Goal: Navigation & Orientation: Find specific page/section

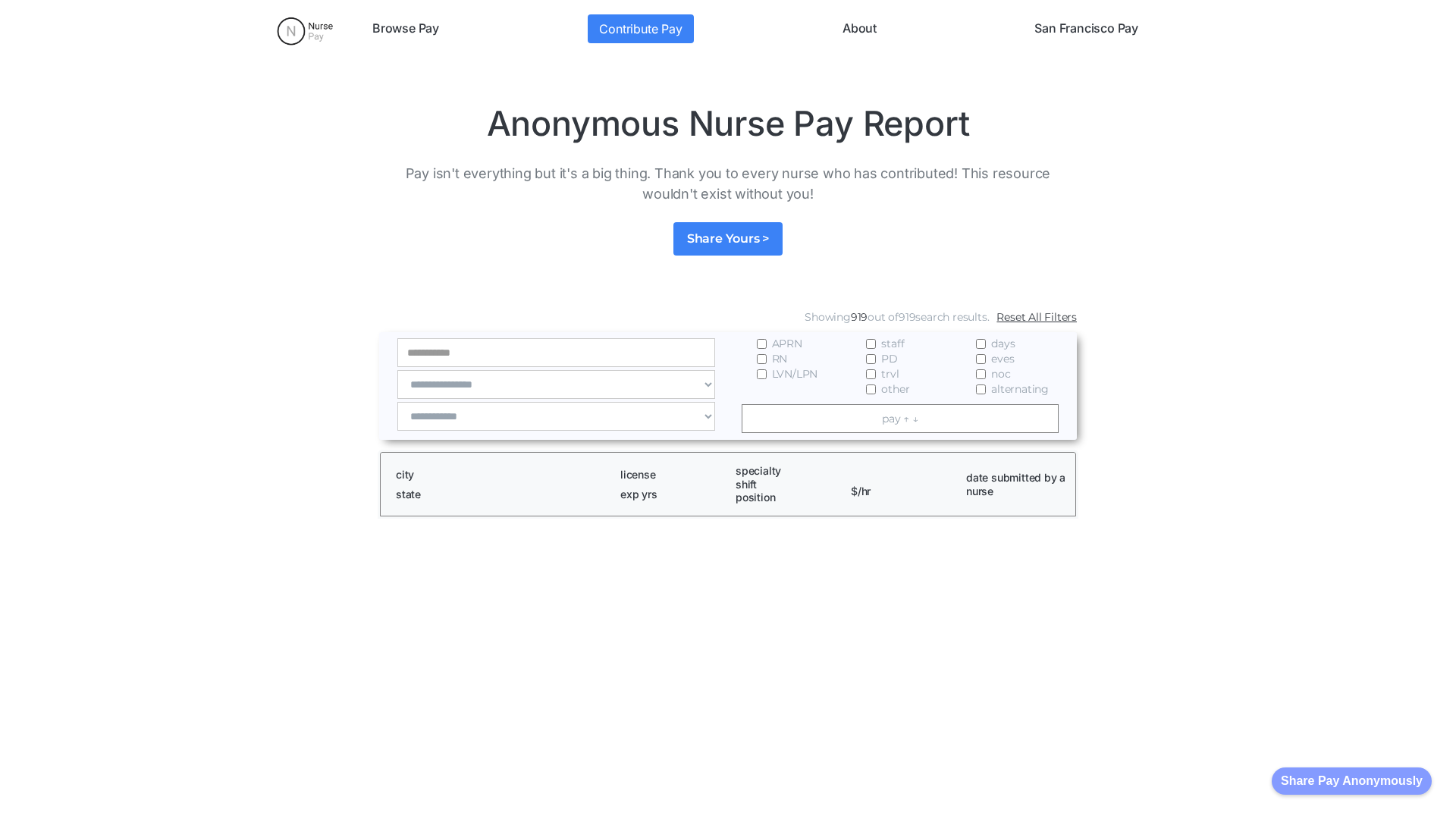
scroll to position [2063, 0]
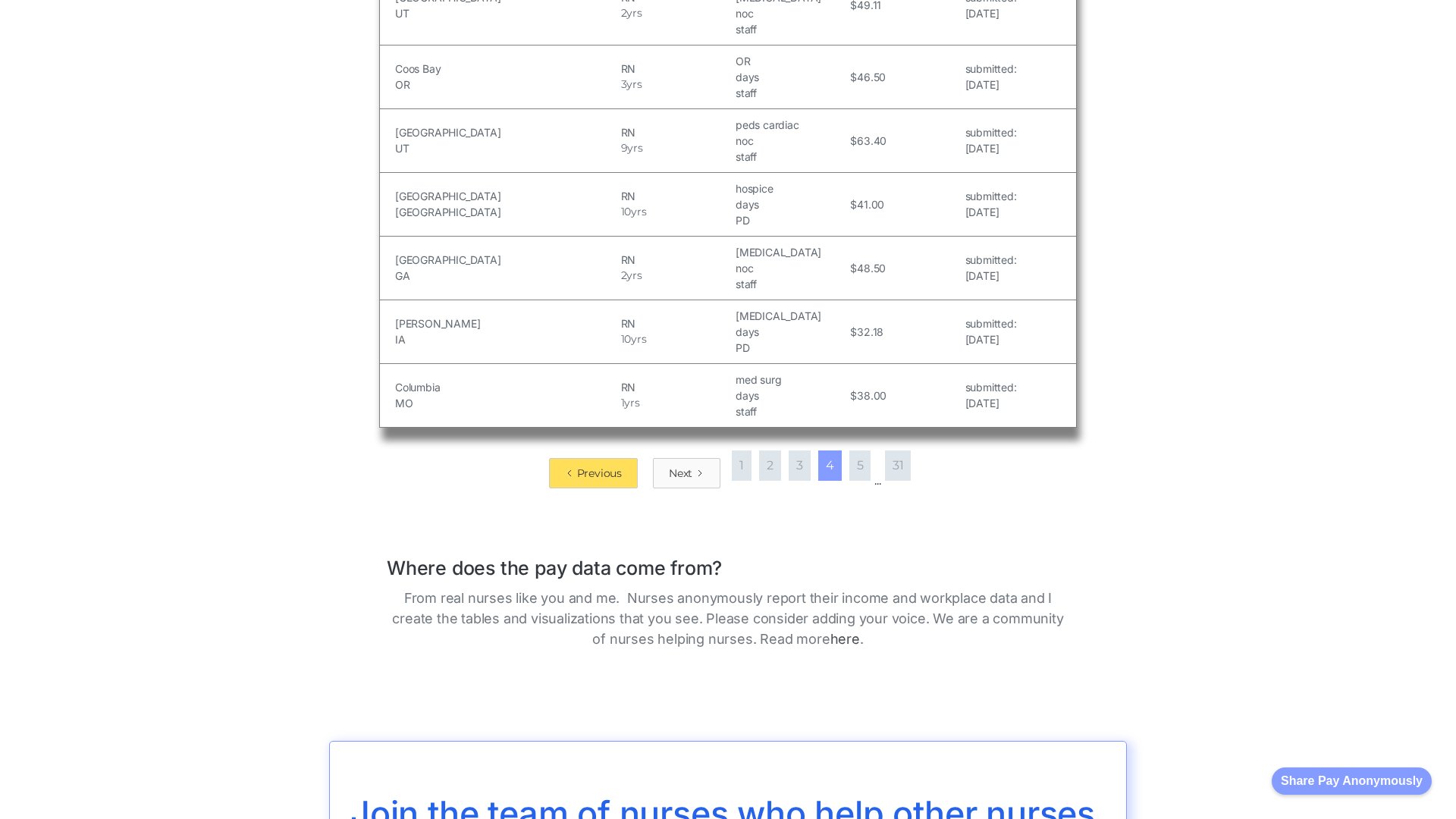
click at [682, 465] on div "Next" at bounding box center [680, 473] width 24 height 15
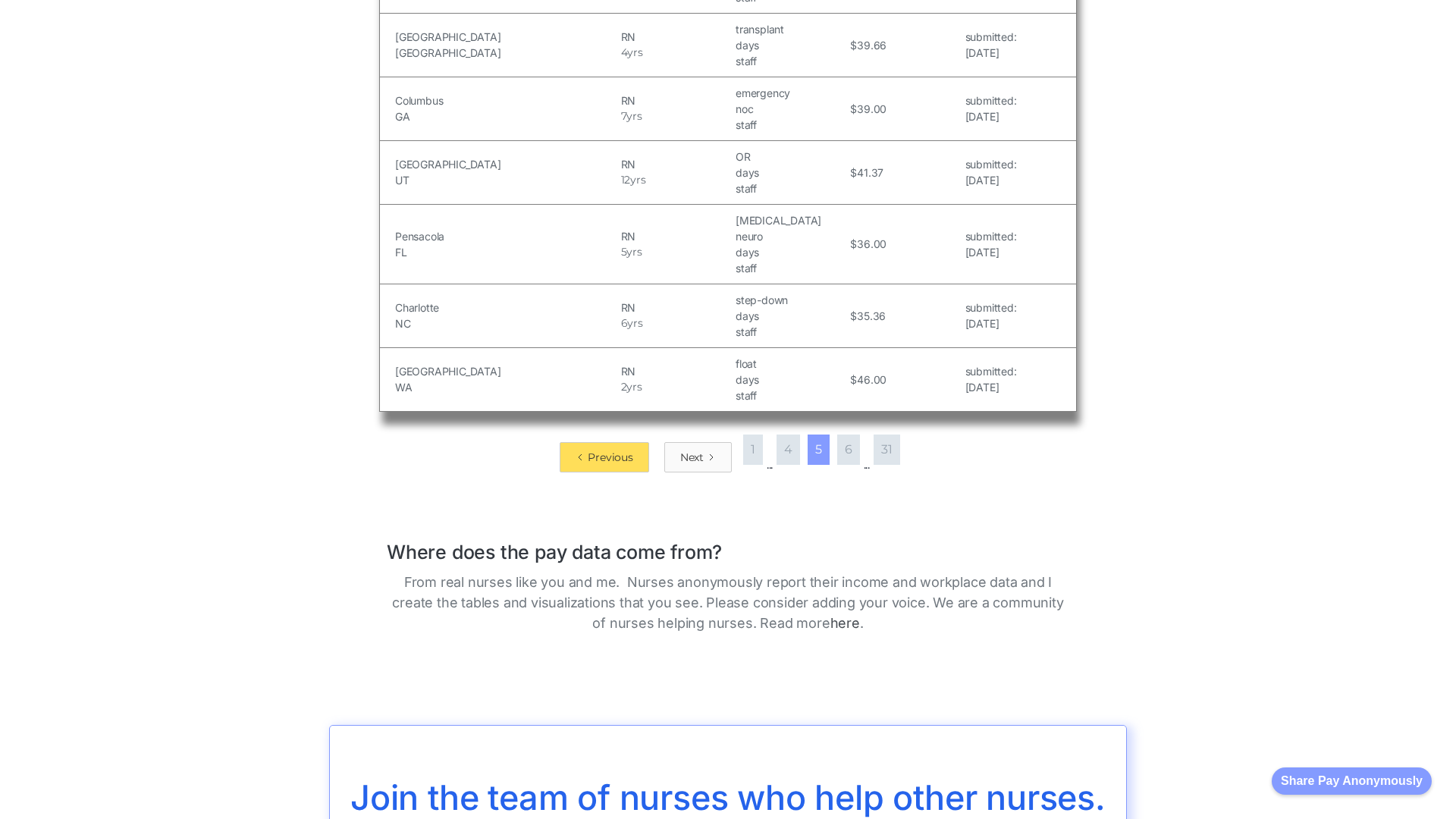
click at [692, 450] on div "Next" at bounding box center [692, 457] width 24 height 15
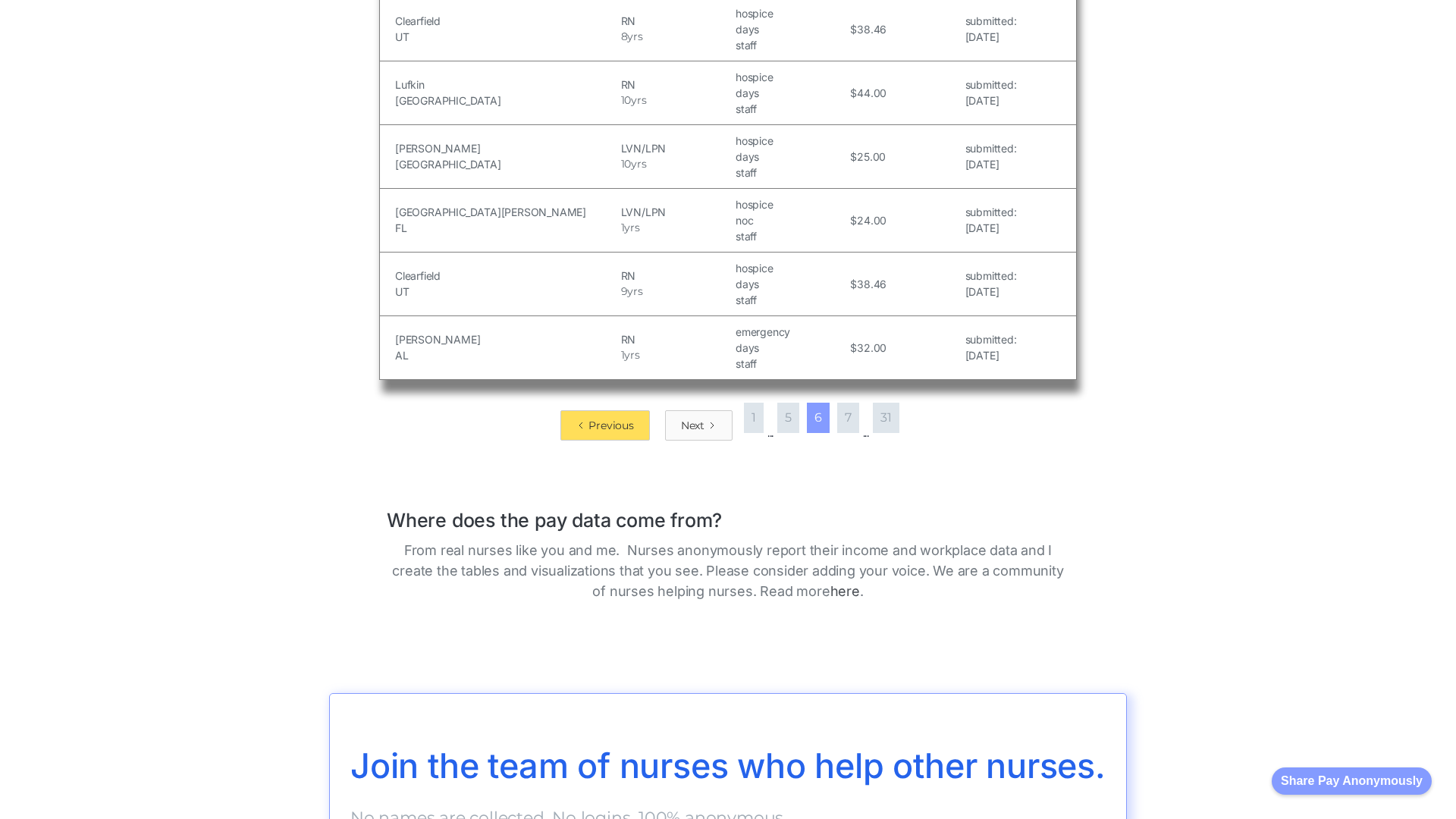
click at [692, 418] on div "Next" at bounding box center [693, 425] width 24 height 15
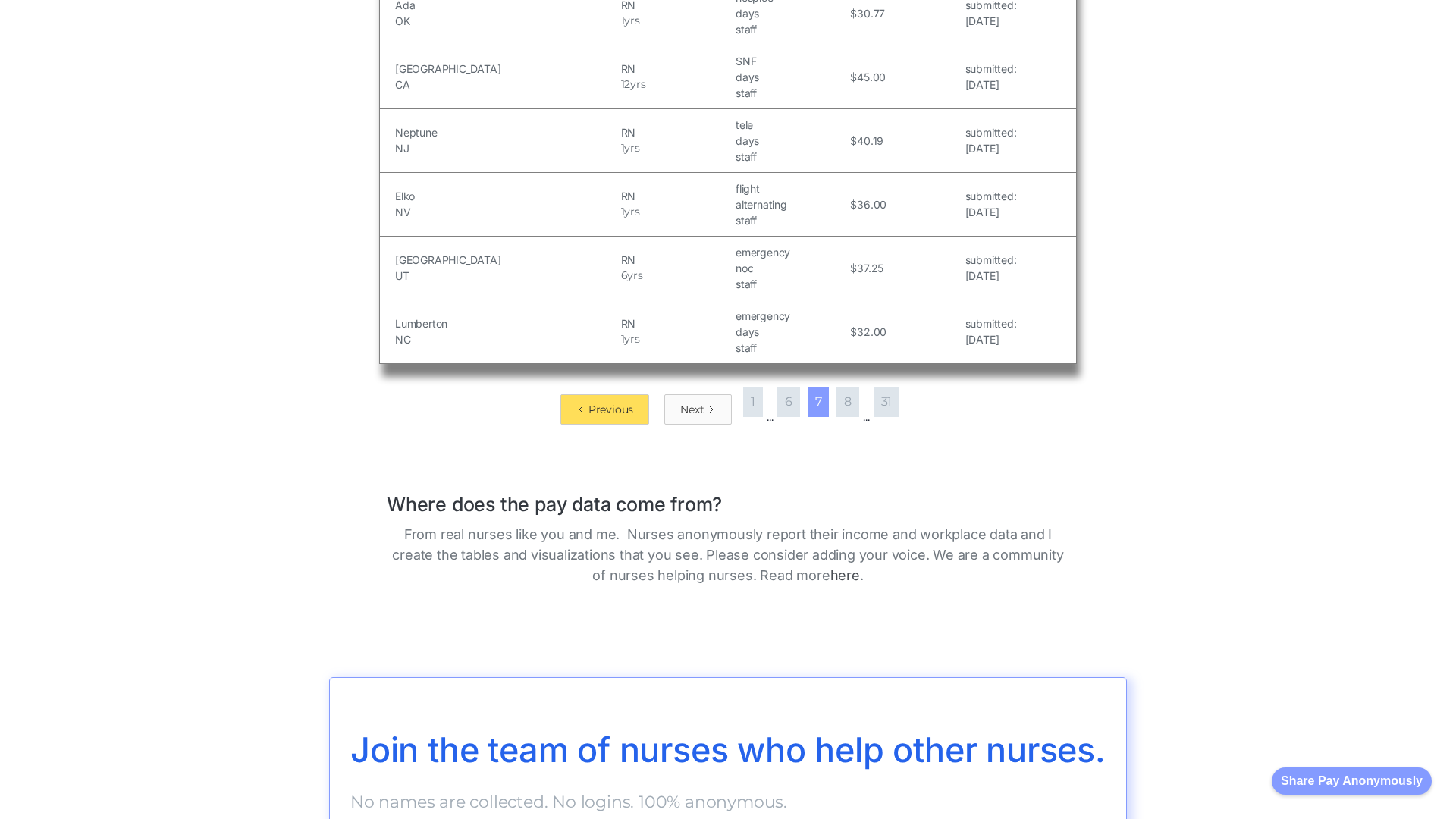
click at [692, 408] on div "Next" at bounding box center [692, 409] width 24 height 15
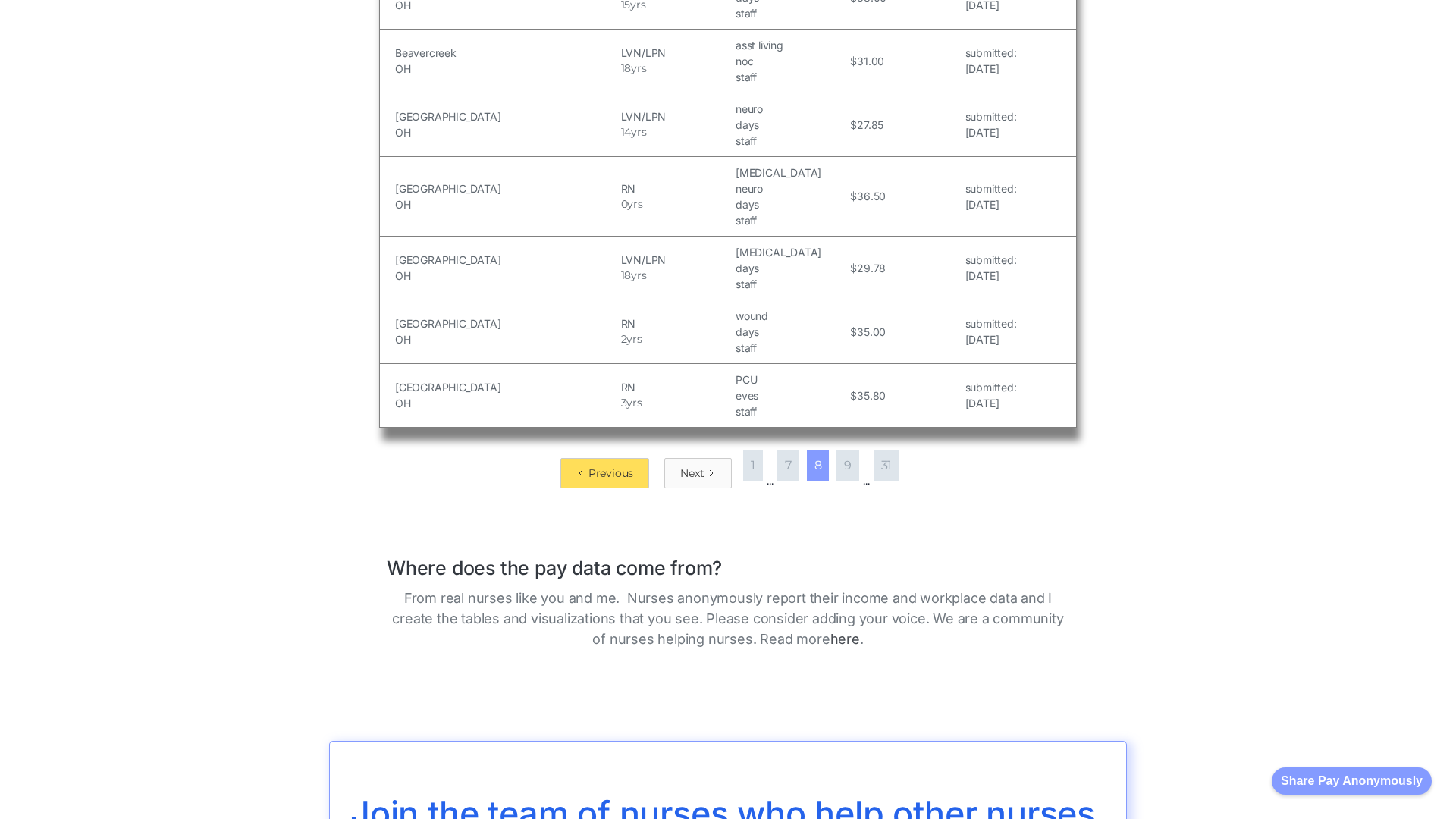
click at [692, 465] on div "Next" at bounding box center [692, 473] width 24 height 15
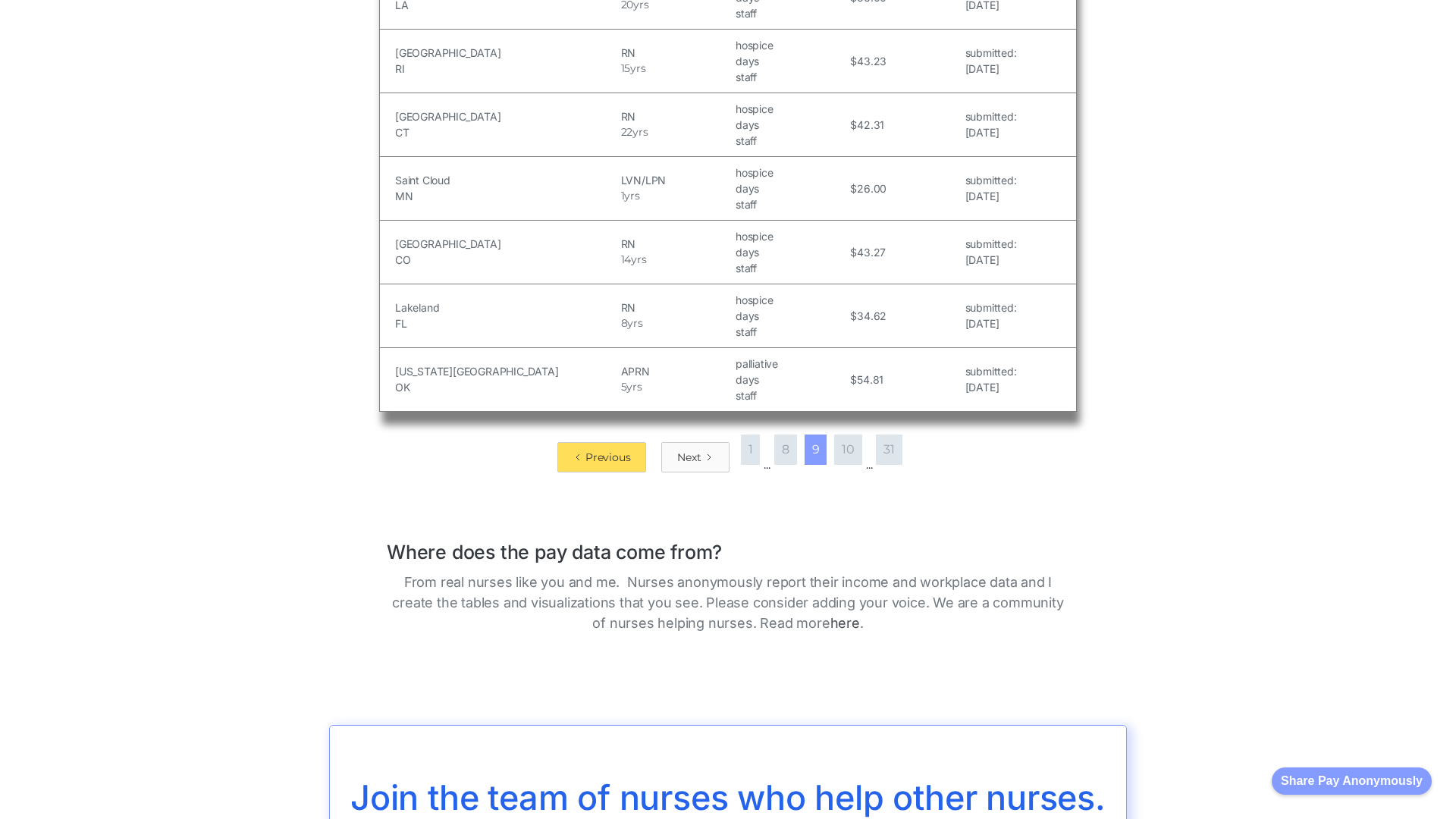
click at [688, 450] on div "Next" at bounding box center [689, 457] width 24 height 15
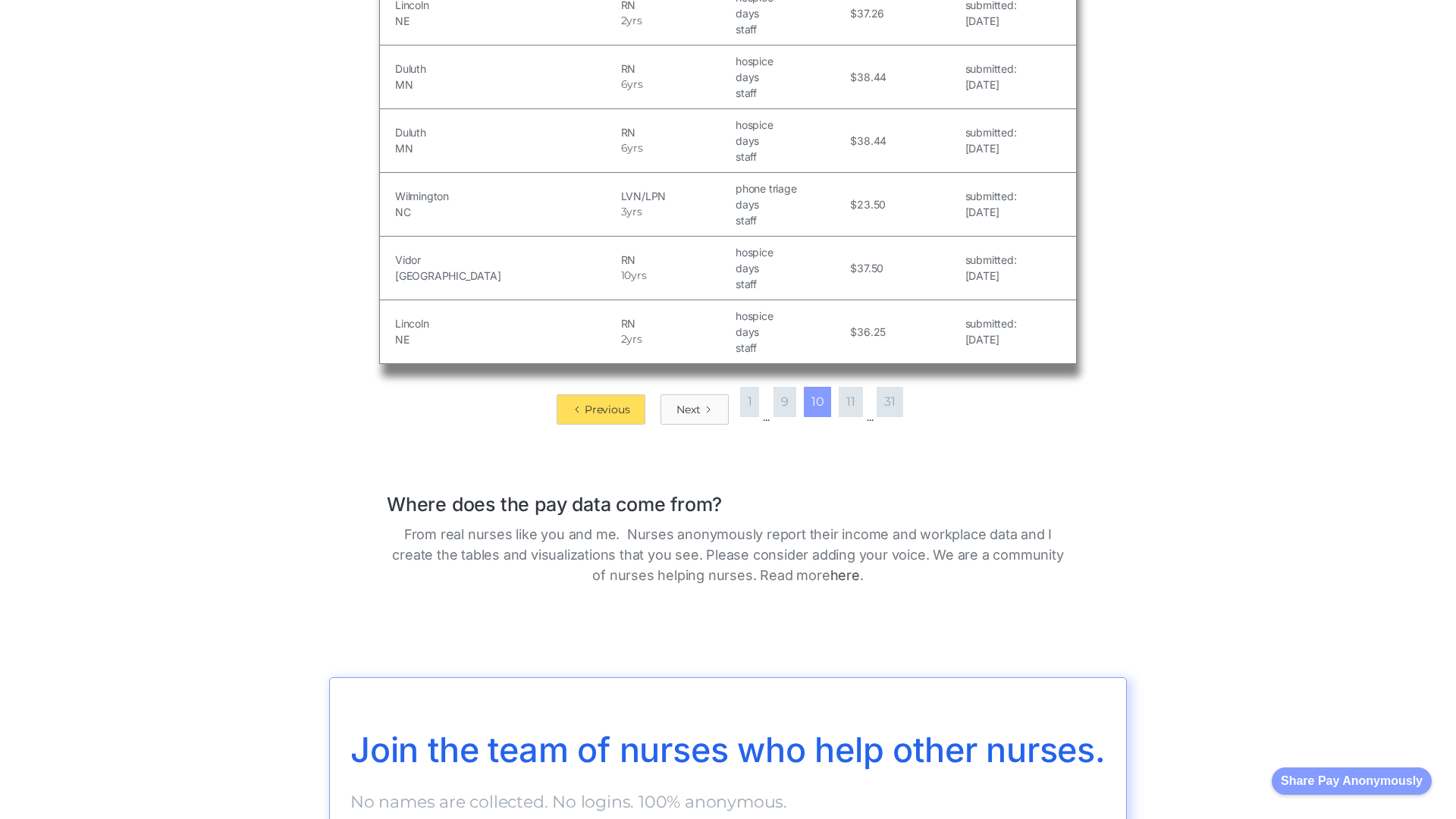
click at [685, 408] on div "Next" at bounding box center [688, 409] width 24 height 15
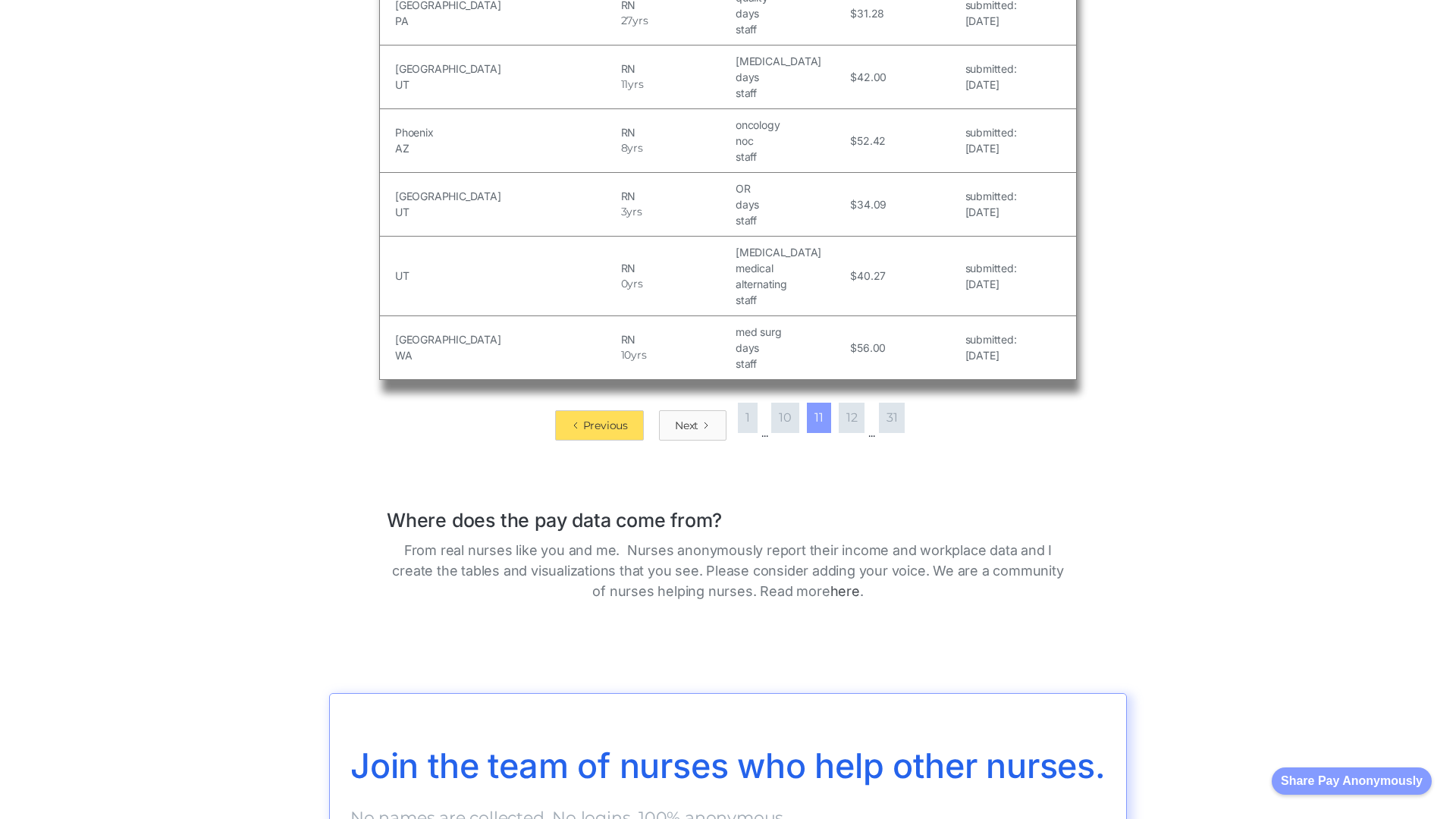
click at [682, 418] on div "Next" at bounding box center [687, 425] width 24 height 15
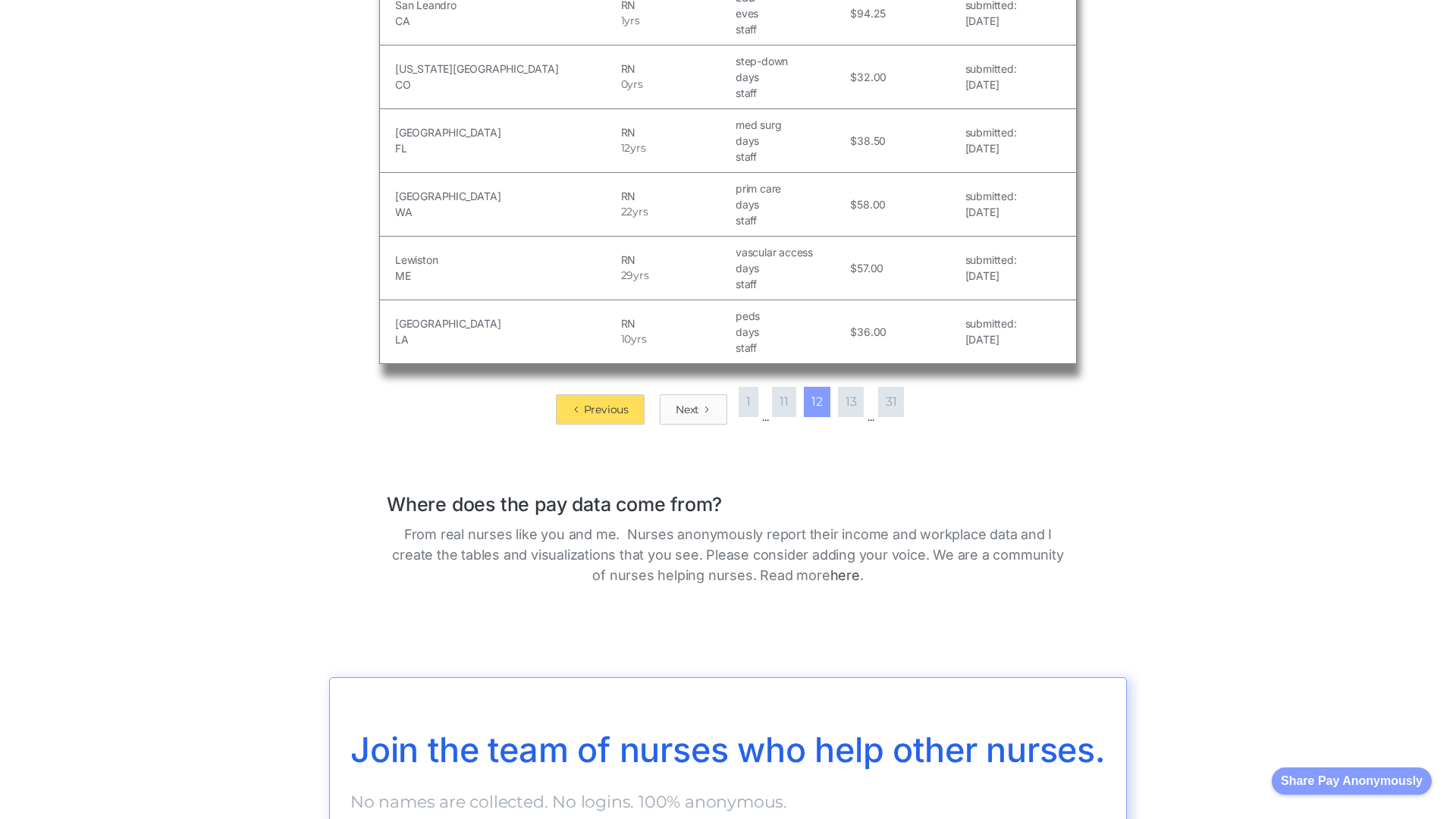
click at [682, 408] on div "Next" at bounding box center [688, 409] width 24 height 15
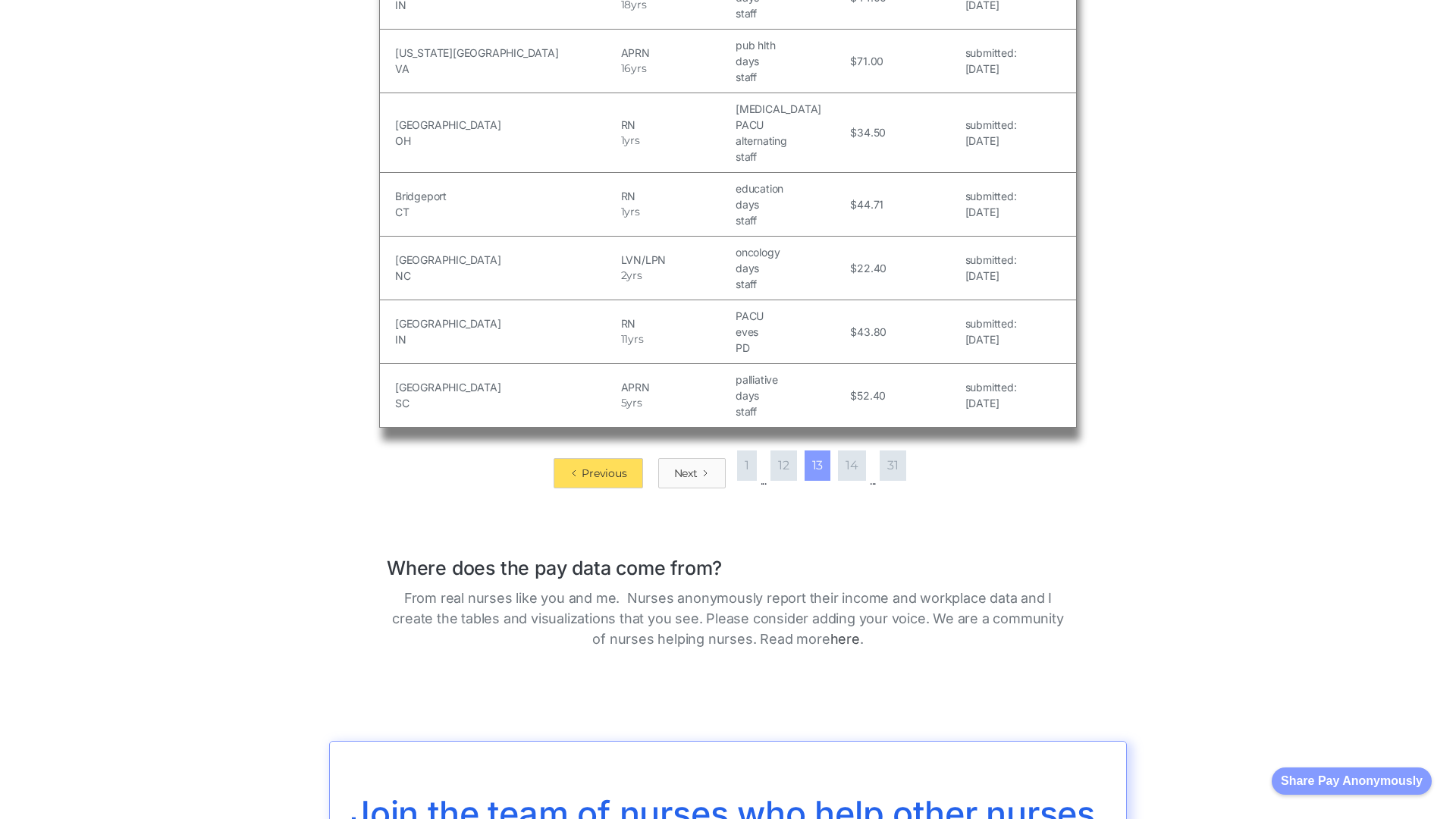
click at [682, 465] on div "Next" at bounding box center [686, 473] width 24 height 15
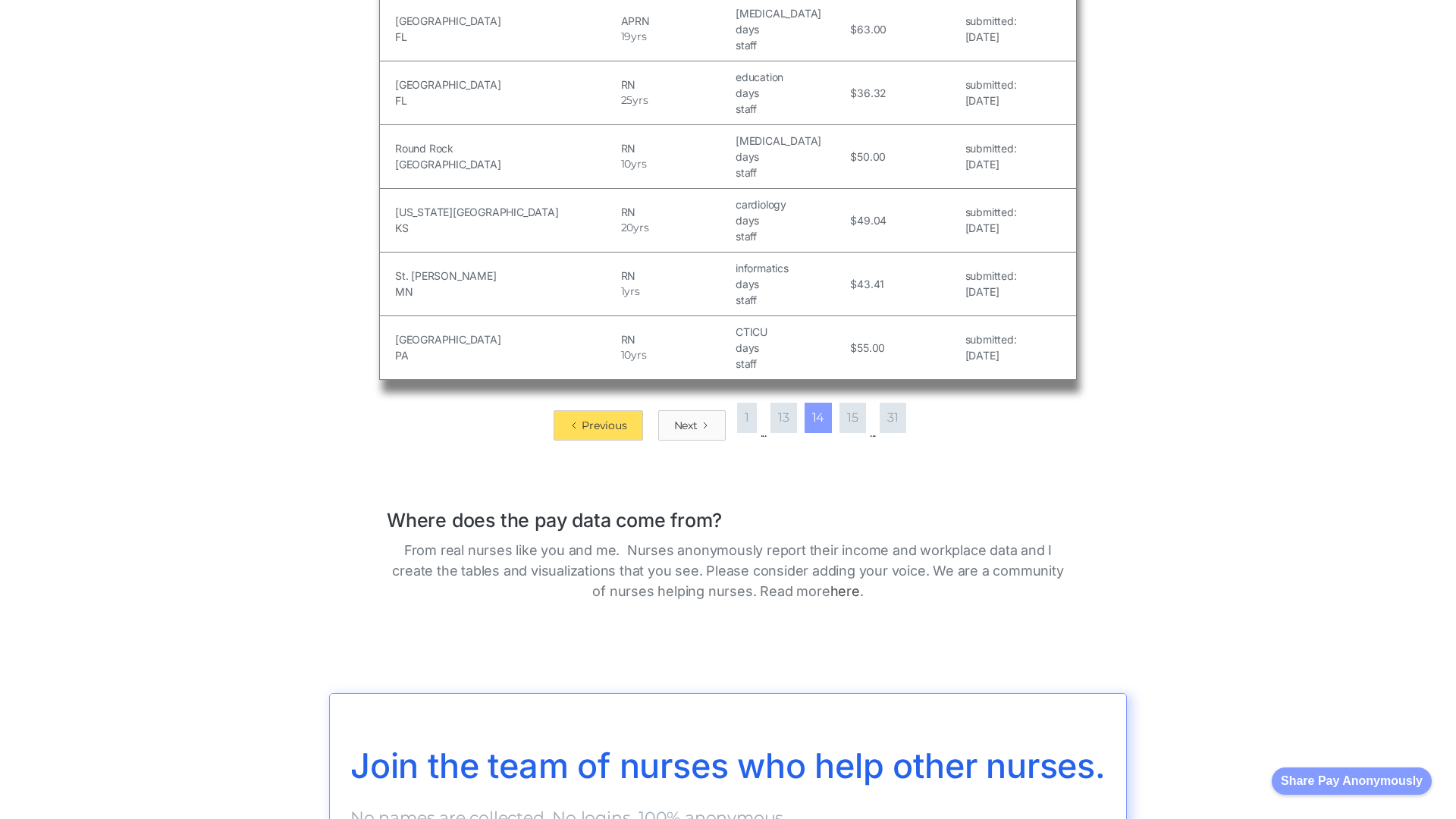
click at [682, 418] on div "Next" at bounding box center [686, 425] width 24 height 15
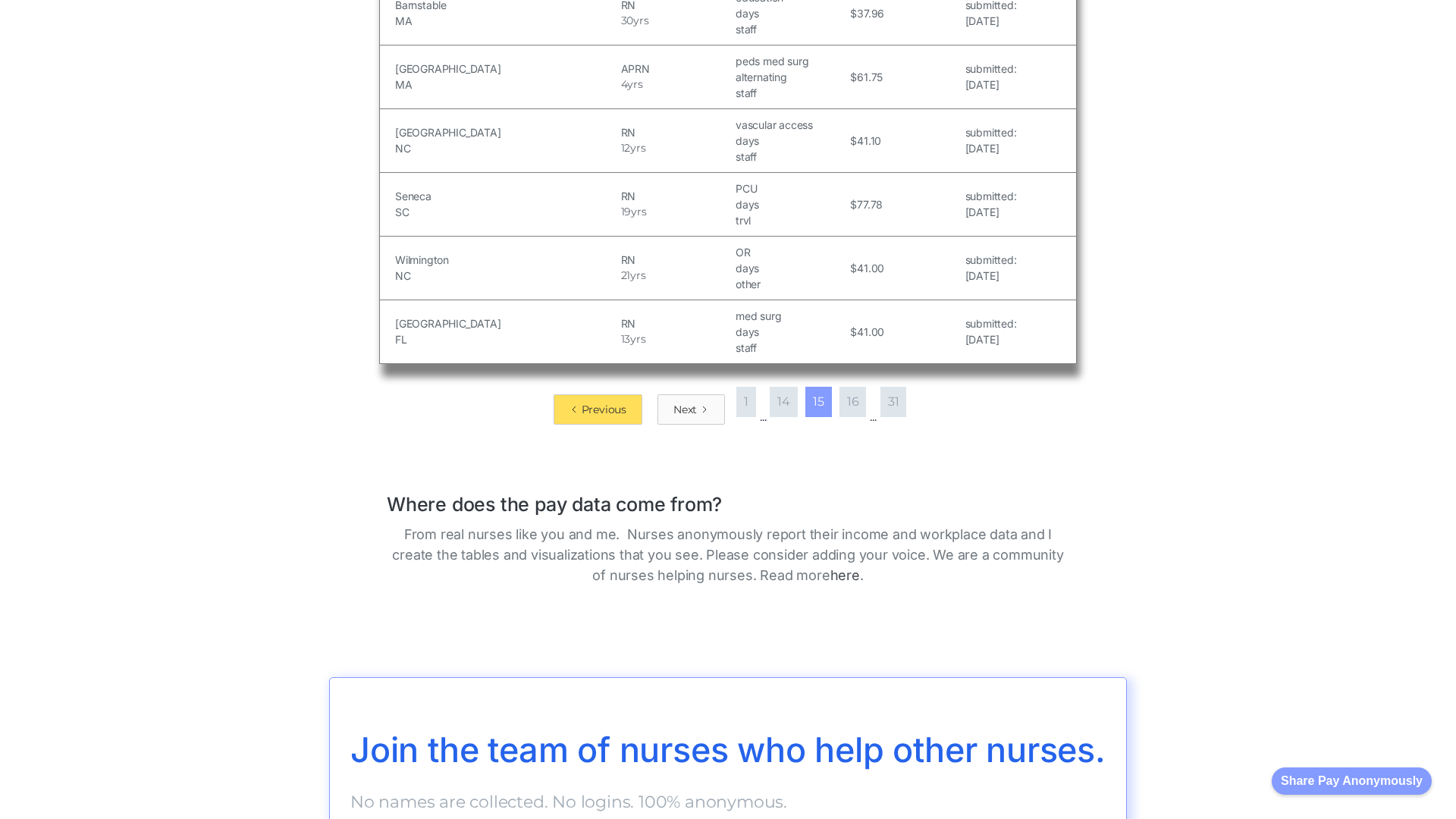
click at [682, 402] on div "Next" at bounding box center [685, 409] width 24 height 15
click at [682, 408] on div "Next" at bounding box center [686, 409] width 24 height 15
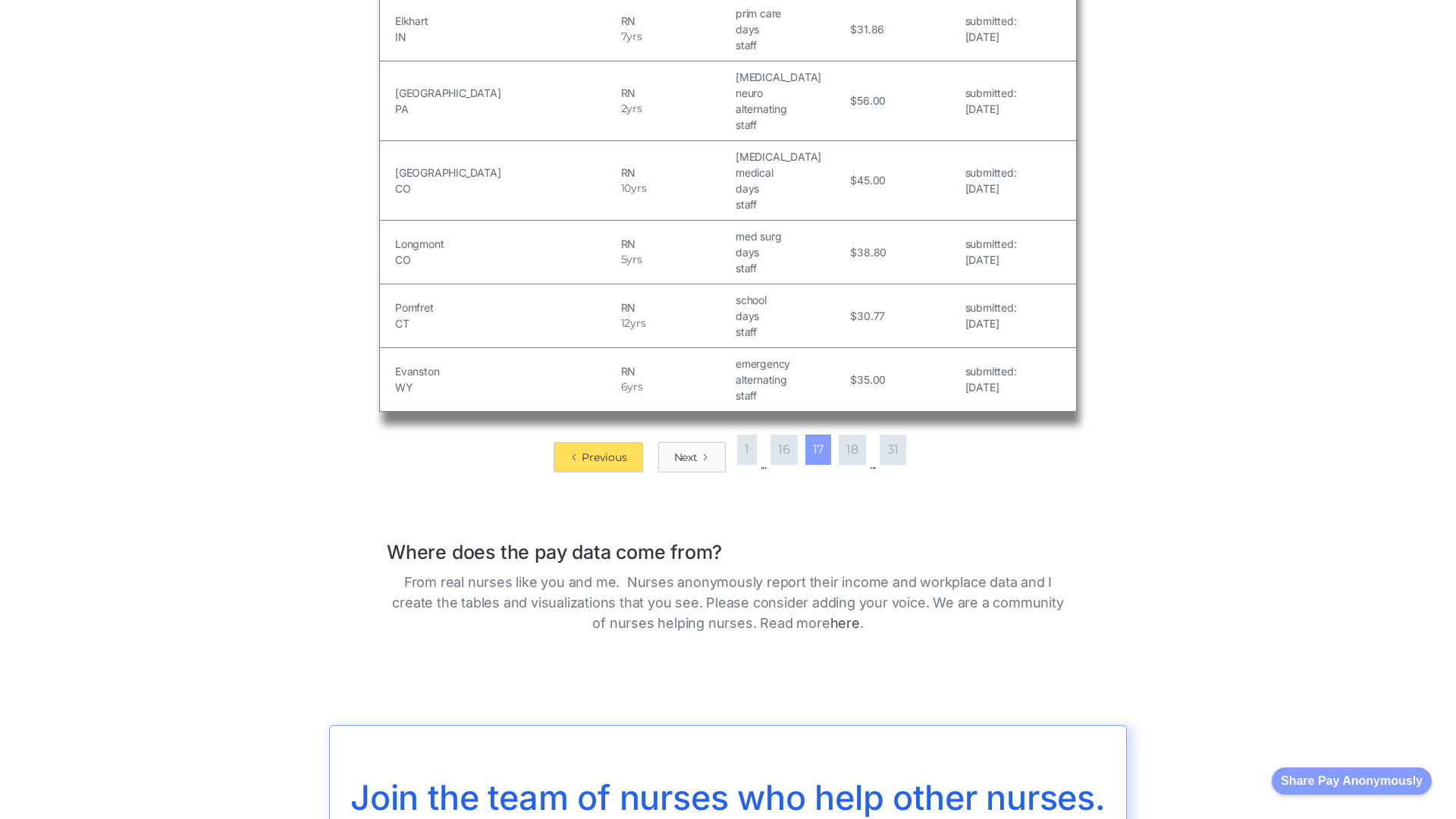
click at [682, 450] on div "Next" at bounding box center [686, 457] width 24 height 15
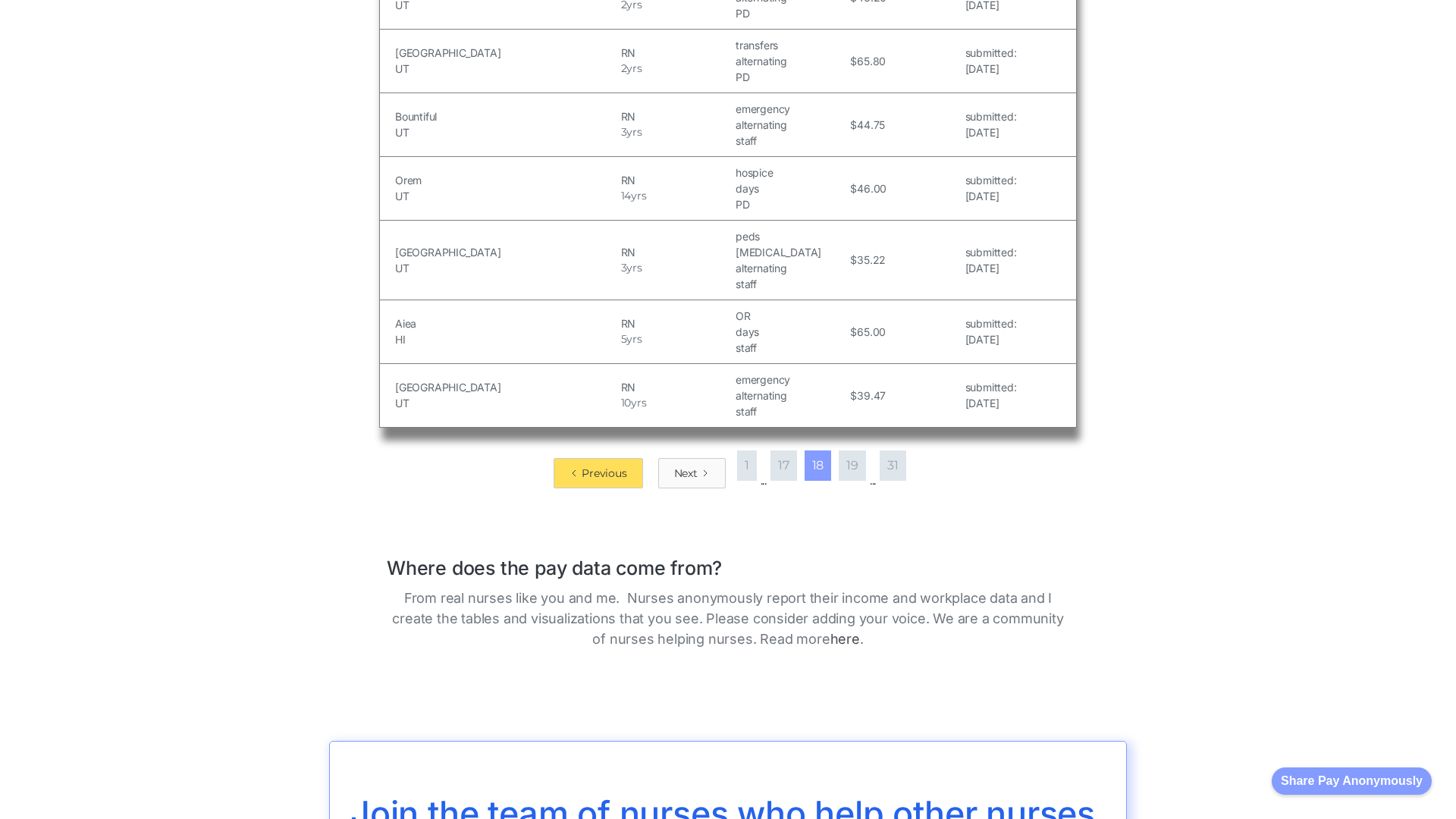
click at [682, 465] on div "Next" at bounding box center [686, 473] width 24 height 15
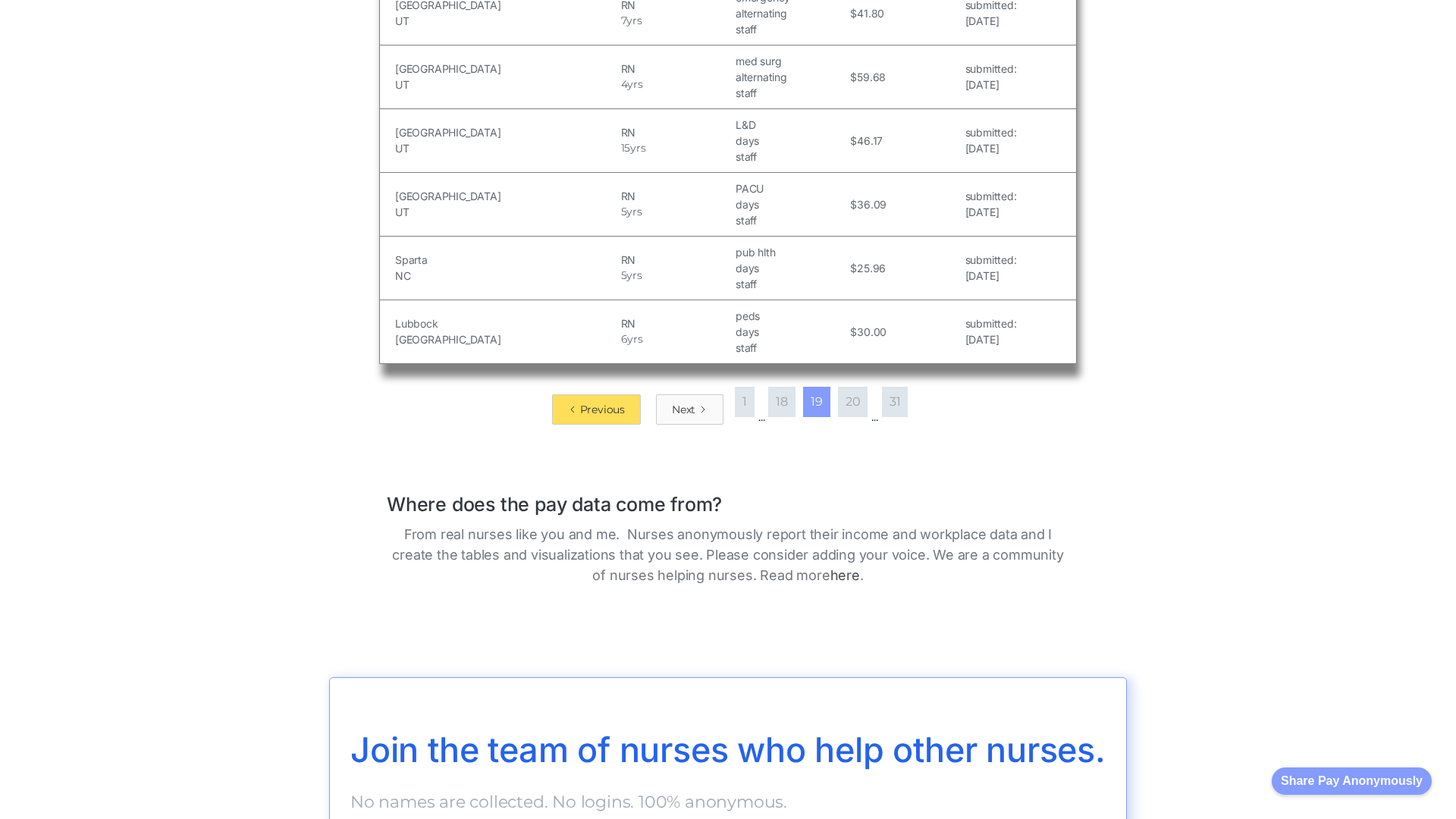
click at [682, 402] on div "Next" at bounding box center [684, 409] width 24 height 15
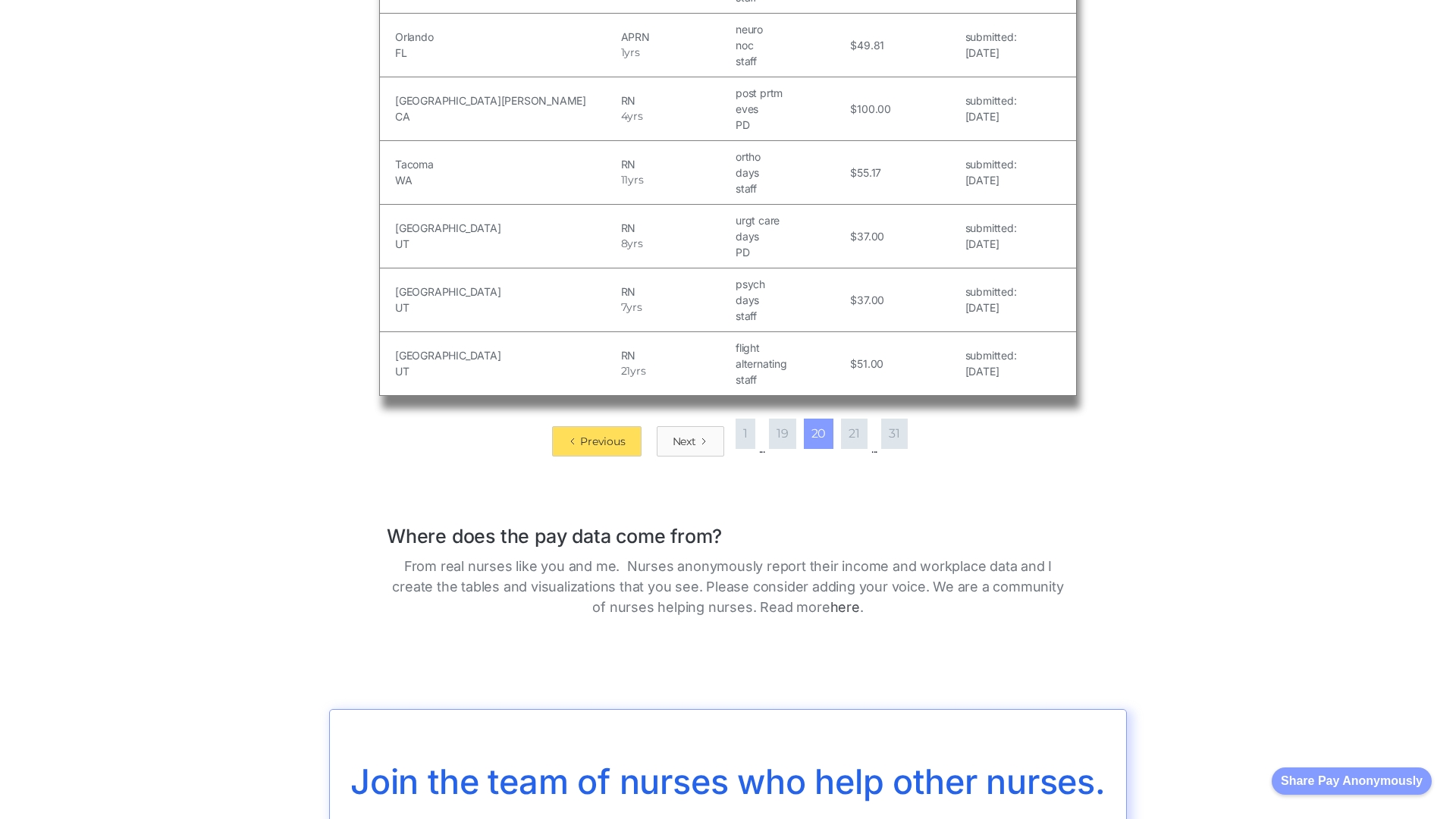
click at [682, 434] on div "Next" at bounding box center [684, 441] width 24 height 15
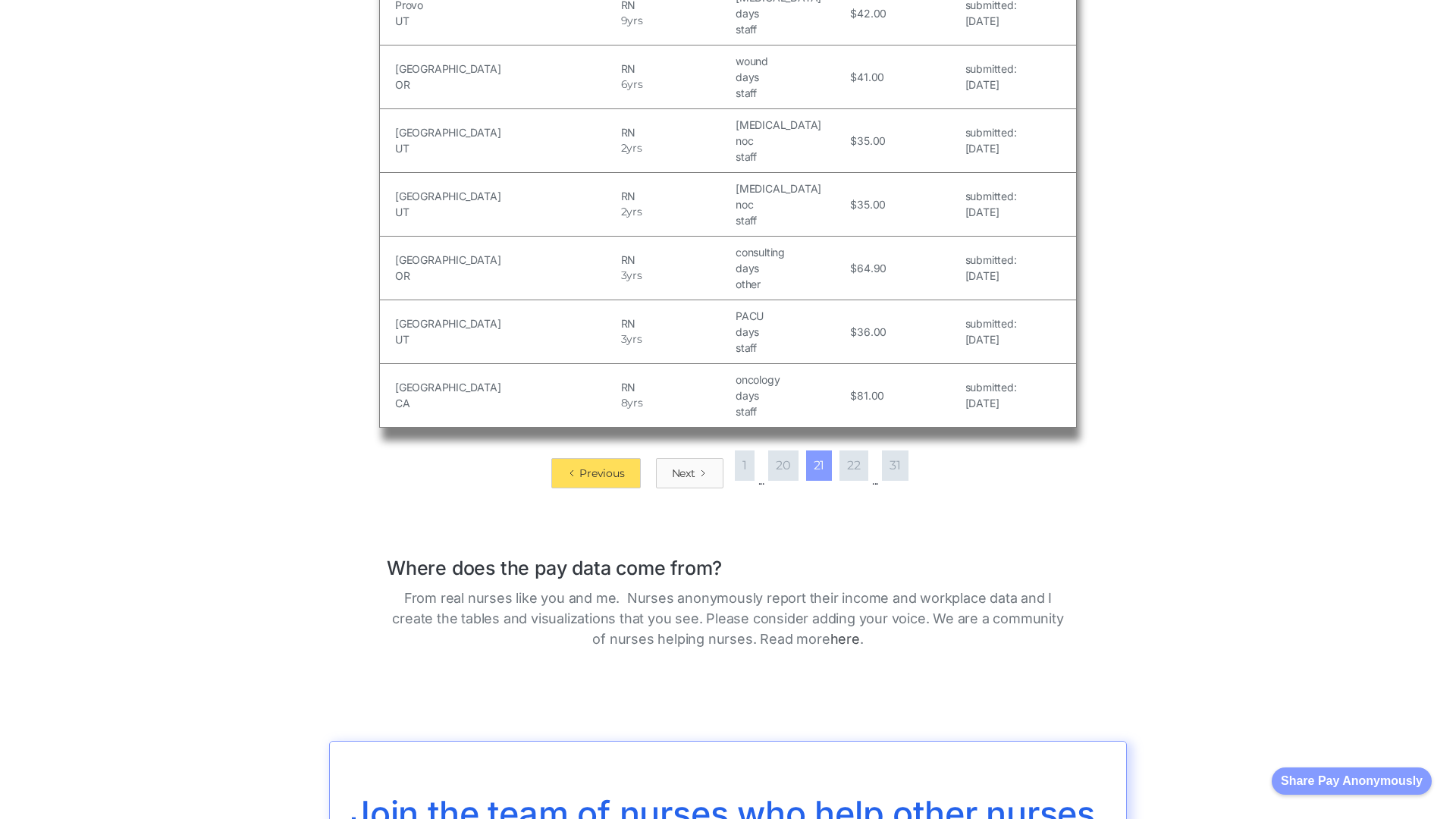
click at [682, 465] on div "Next" at bounding box center [684, 473] width 24 height 15
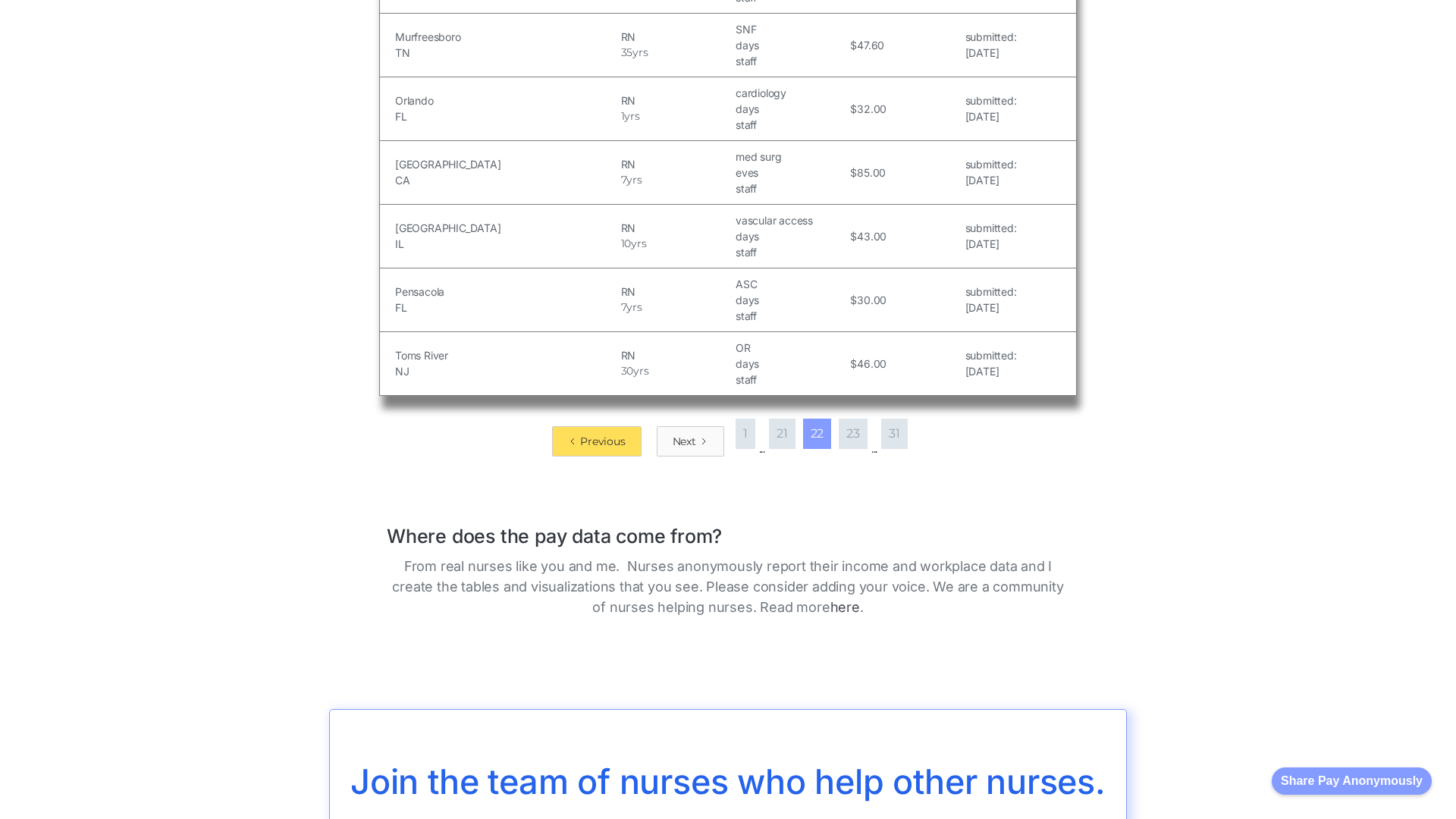
click at [682, 434] on div "Next" at bounding box center [684, 441] width 24 height 15
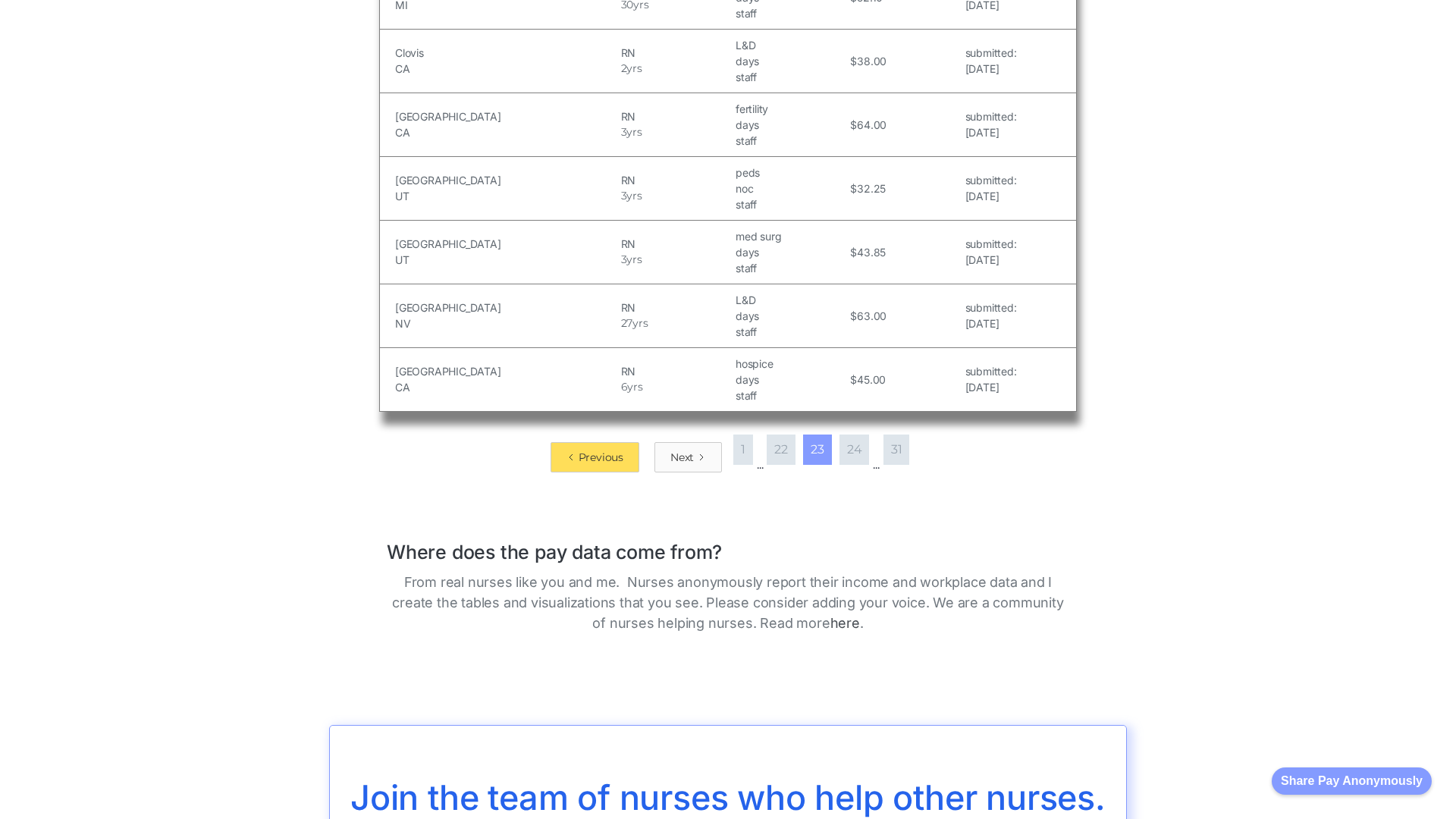
click at [682, 450] on div "Next" at bounding box center [682, 457] width 24 height 15
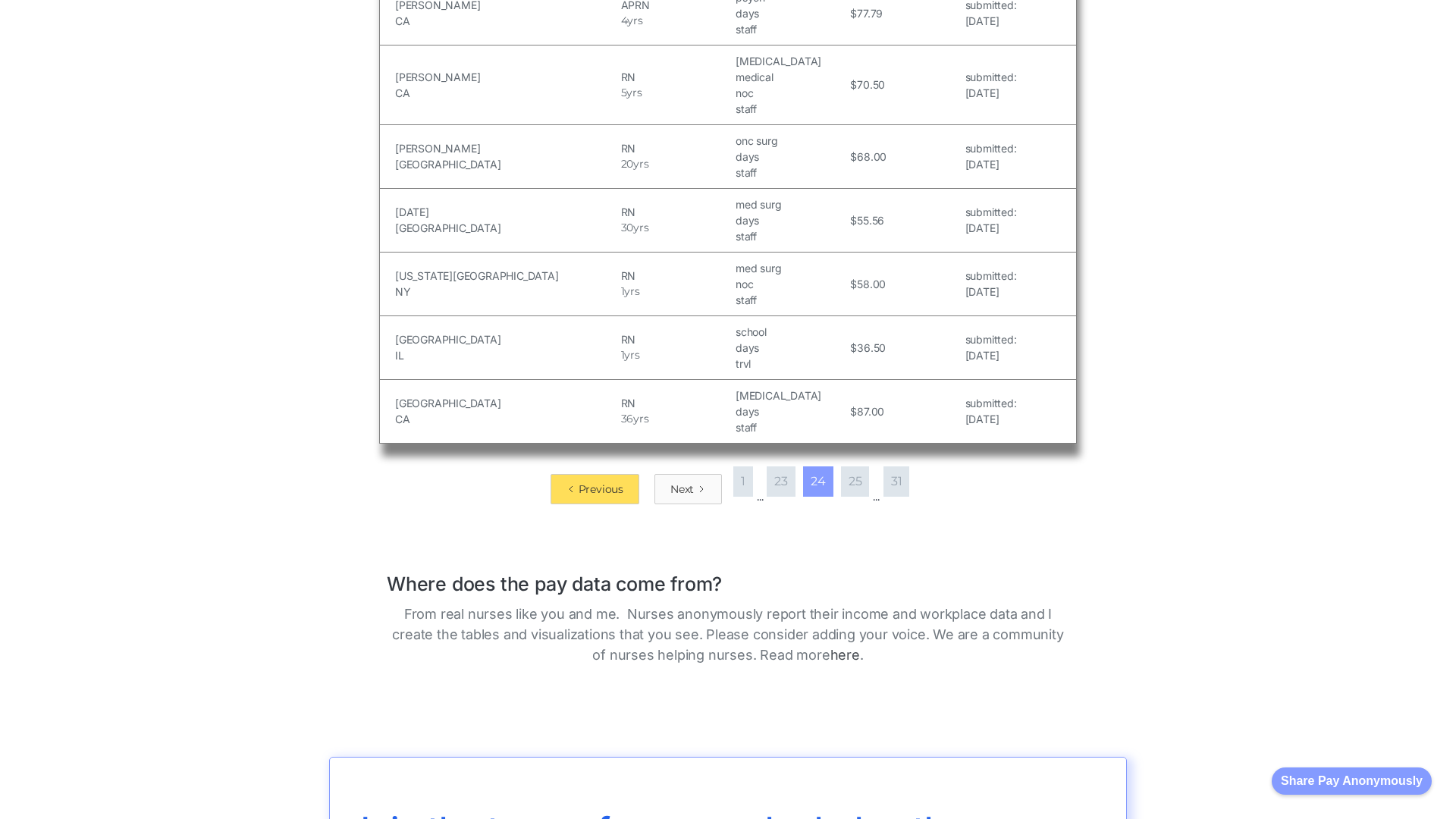
click at [682, 481] on div "Next" at bounding box center [682, 488] width 24 height 15
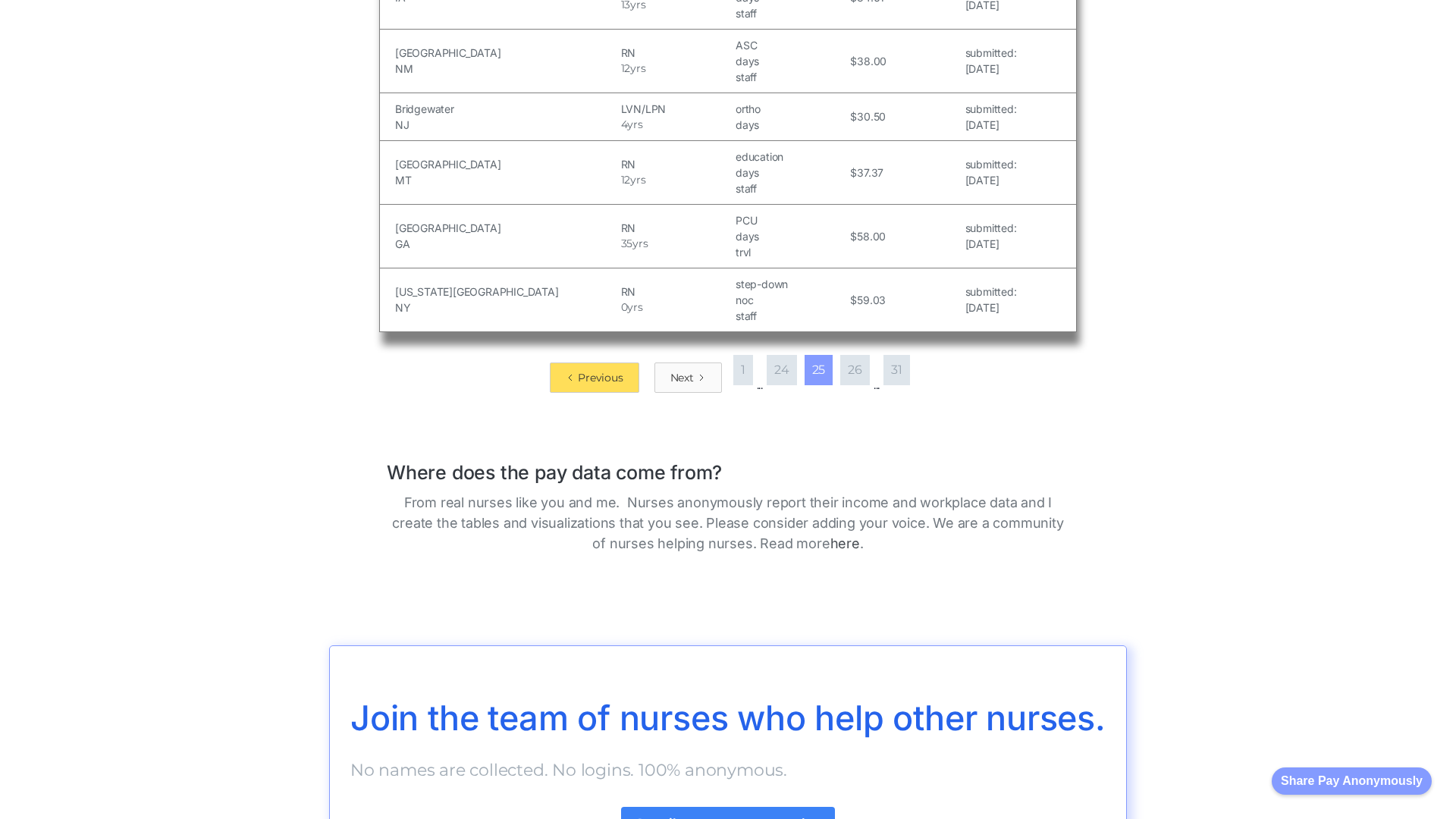
click at [682, 377] on div "Next" at bounding box center [682, 377] width 24 height 15
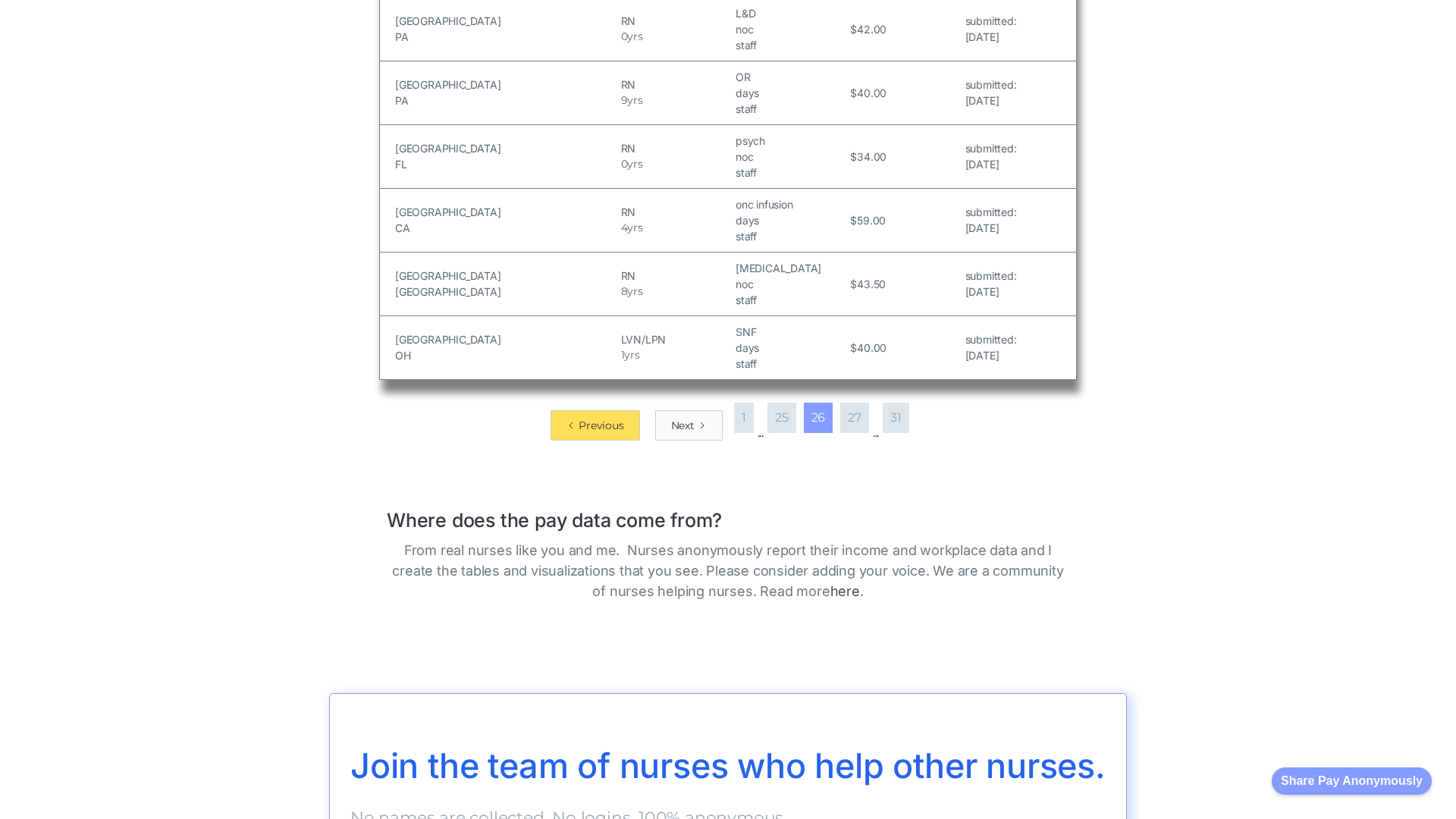
click at [682, 418] on div "Next" at bounding box center [683, 425] width 24 height 15
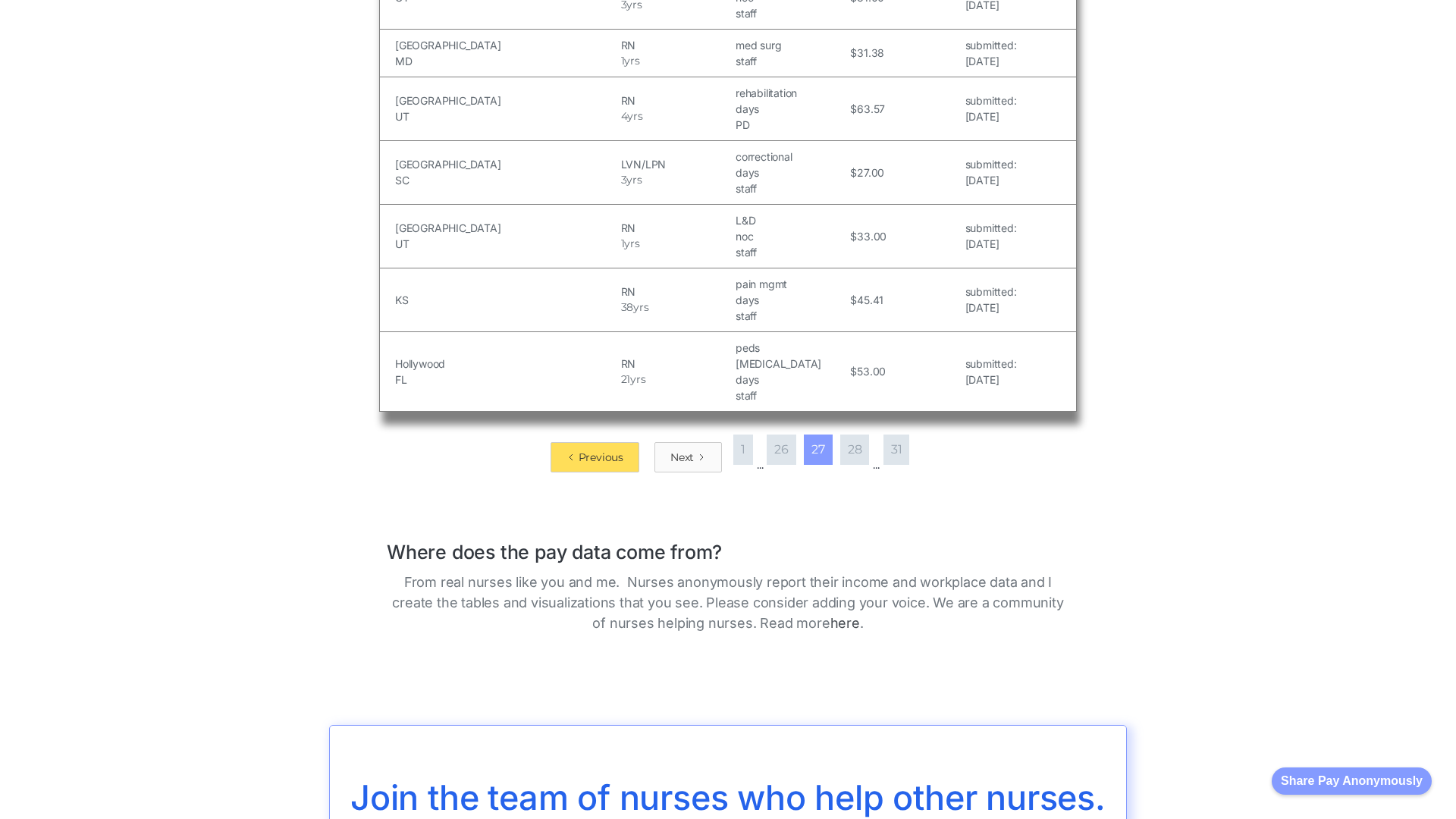
click at [682, 450] on div "Next" at bounding box center [682, 457] width 24 height 15
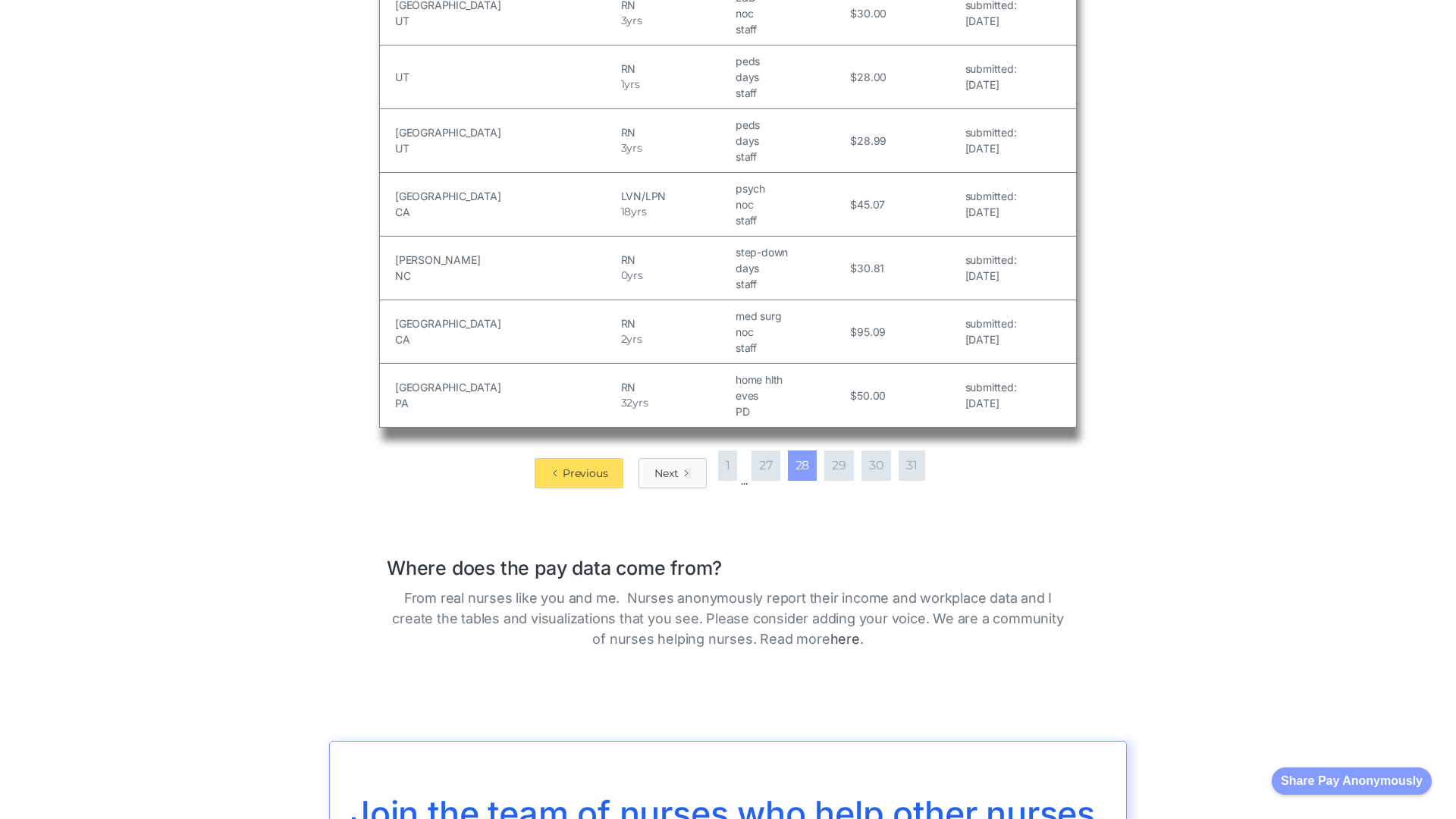
click at [668, 465] on div "Next" at bounding box center [666, 473] width 24 height 15
